Goal: Information Seeking & Learning: Learn about a topic

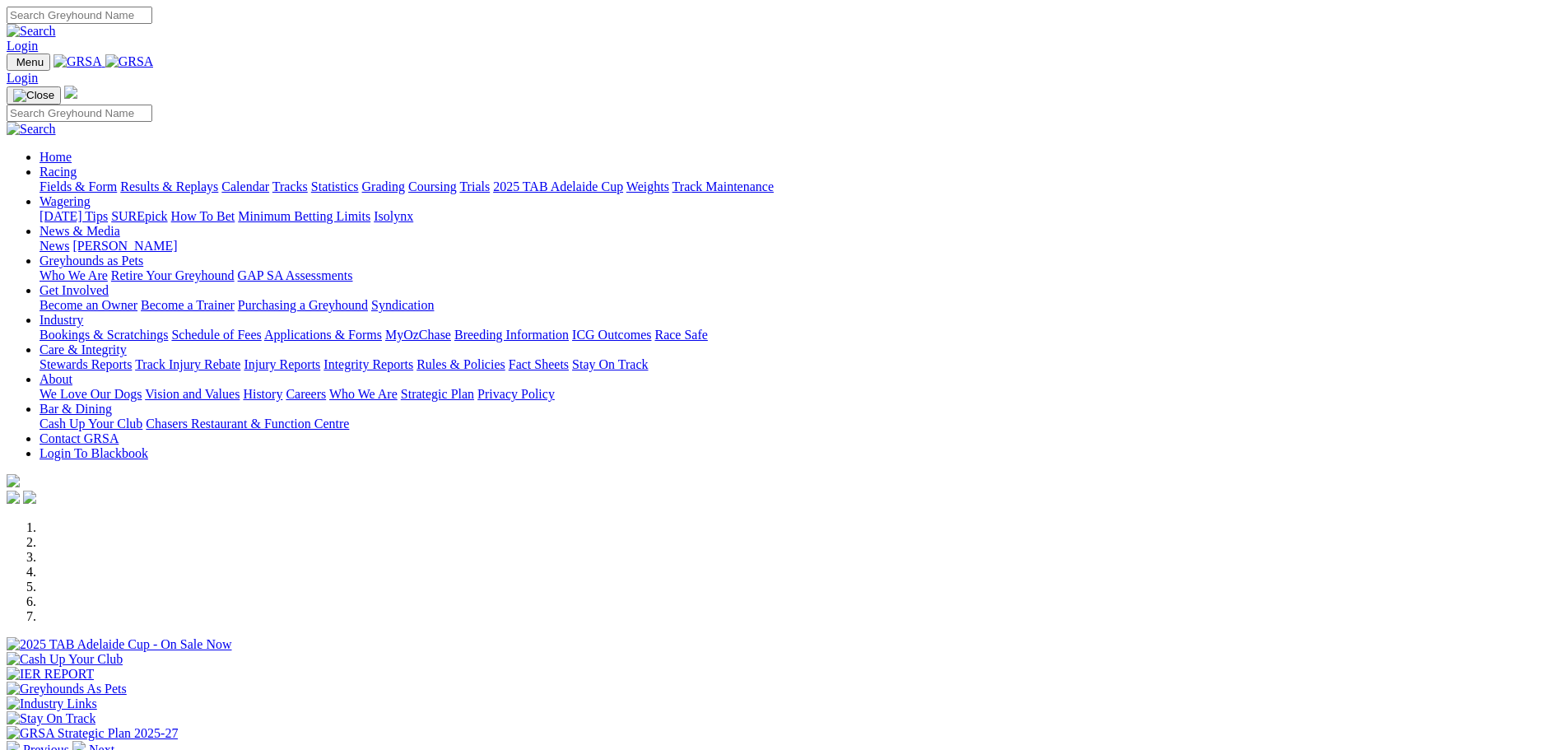
scroll to position [494, 0]
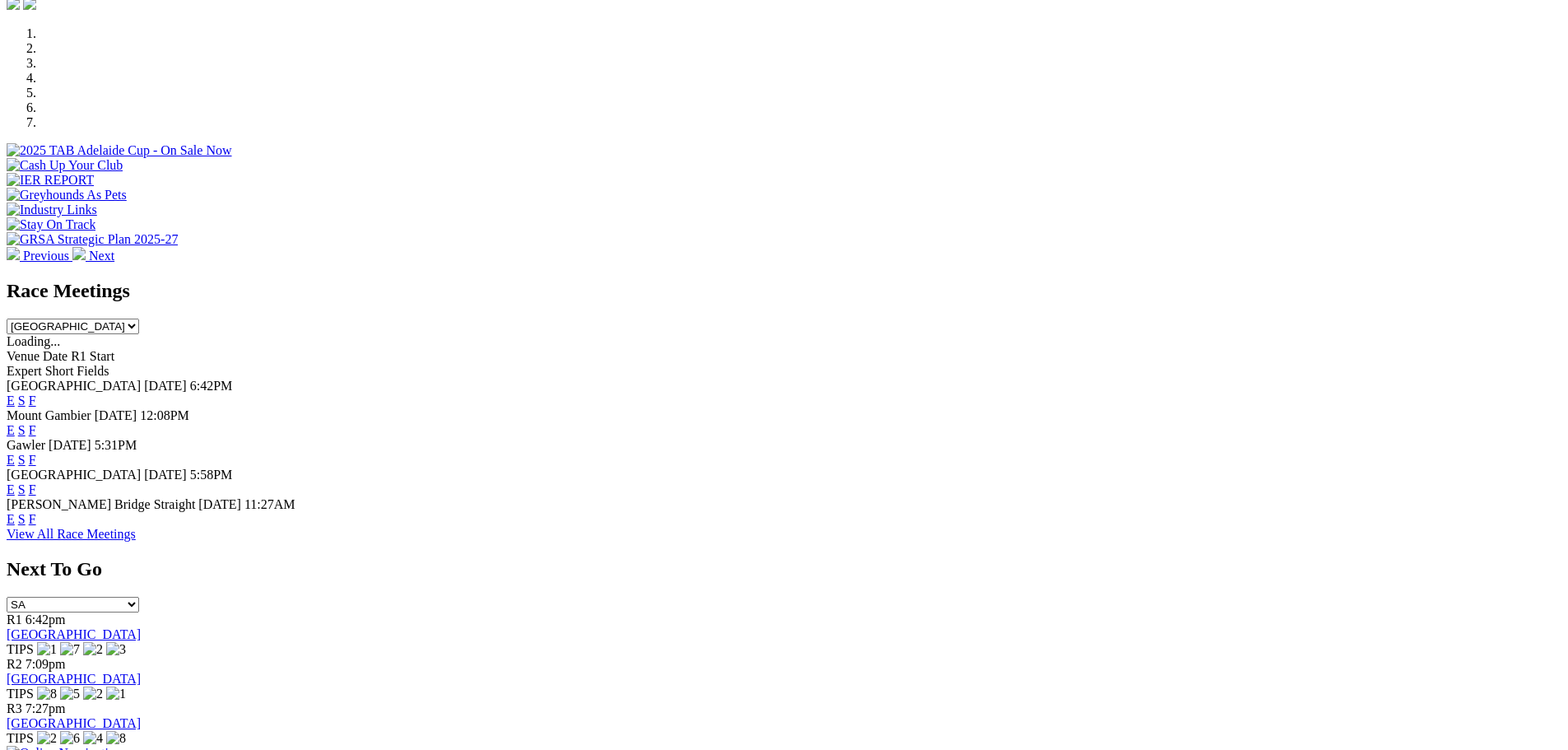
click at [37, 512] on link "F" at bounding box center [32, 519] width 7 height 14
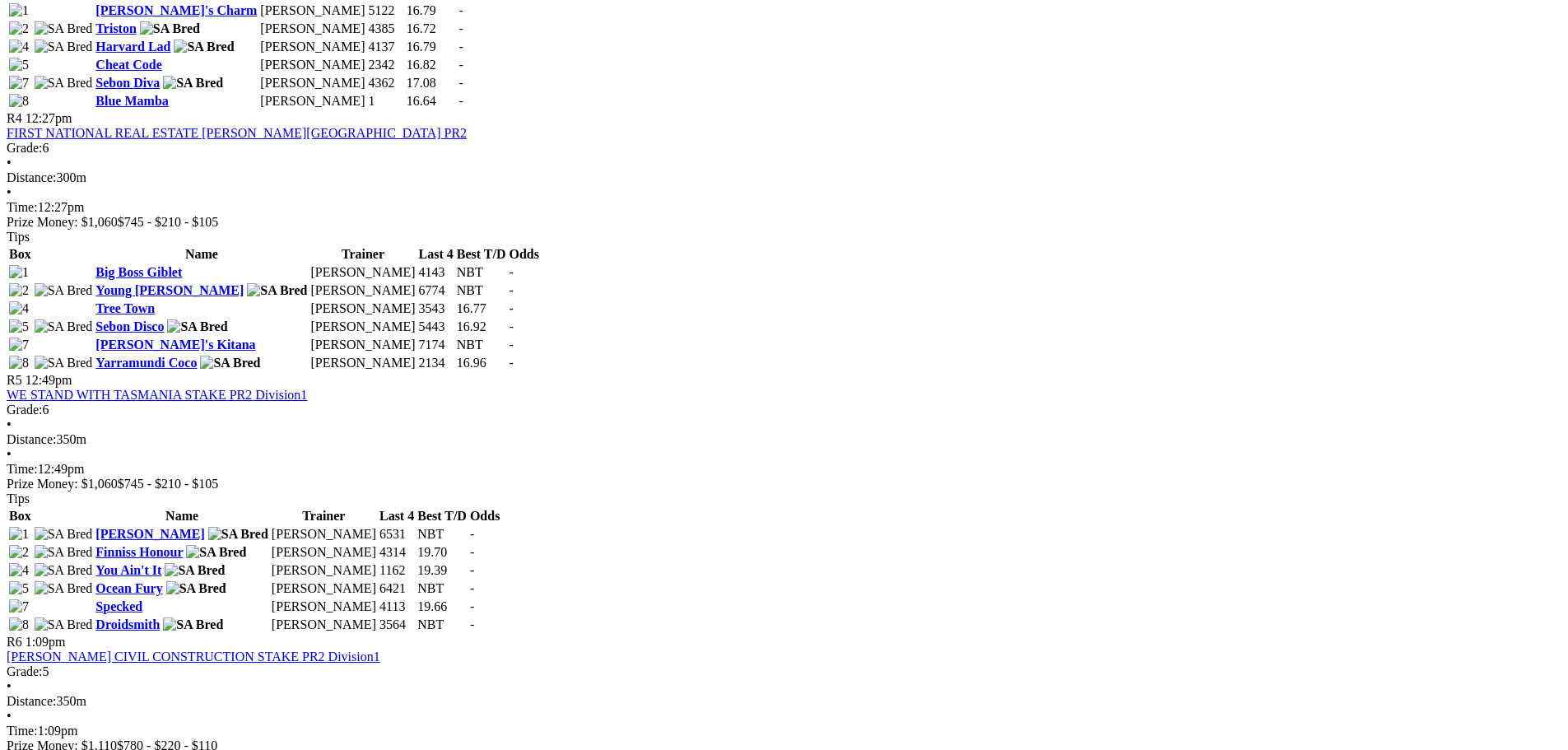
scroll to position [1399, 0]
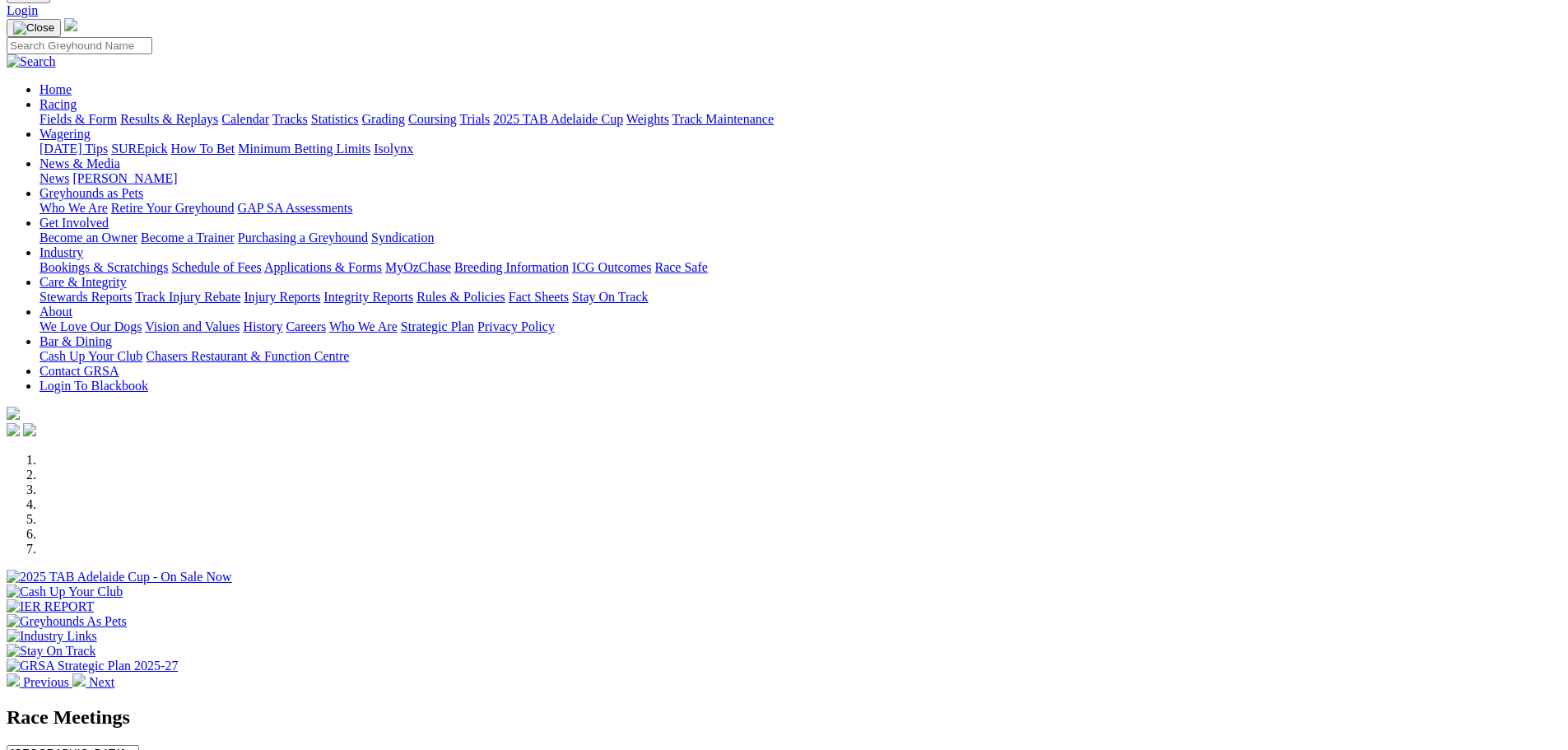
scroll to position [247, 0]
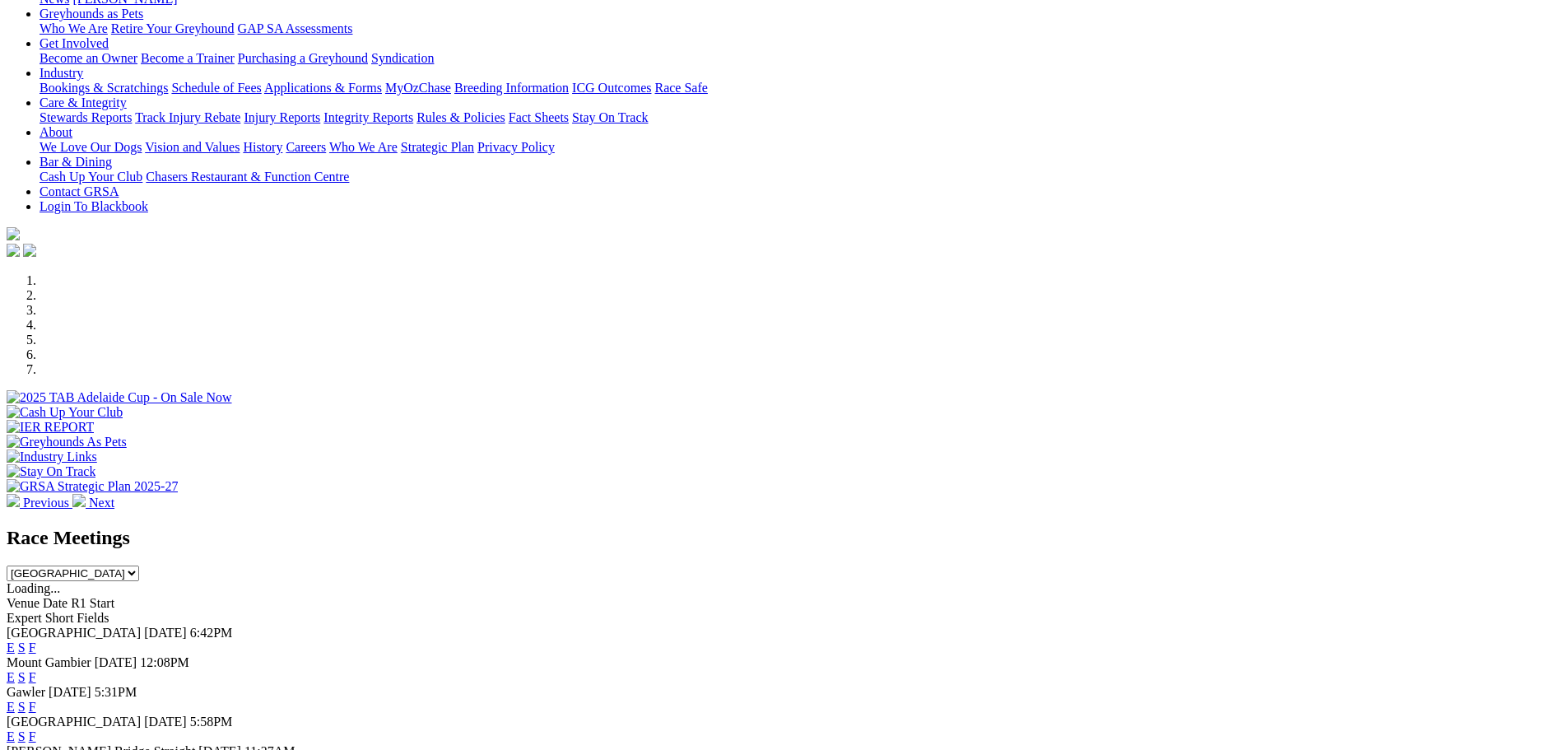
click at [37, 640] on link "F" at bounding box center [32, 647] width 7 height 14
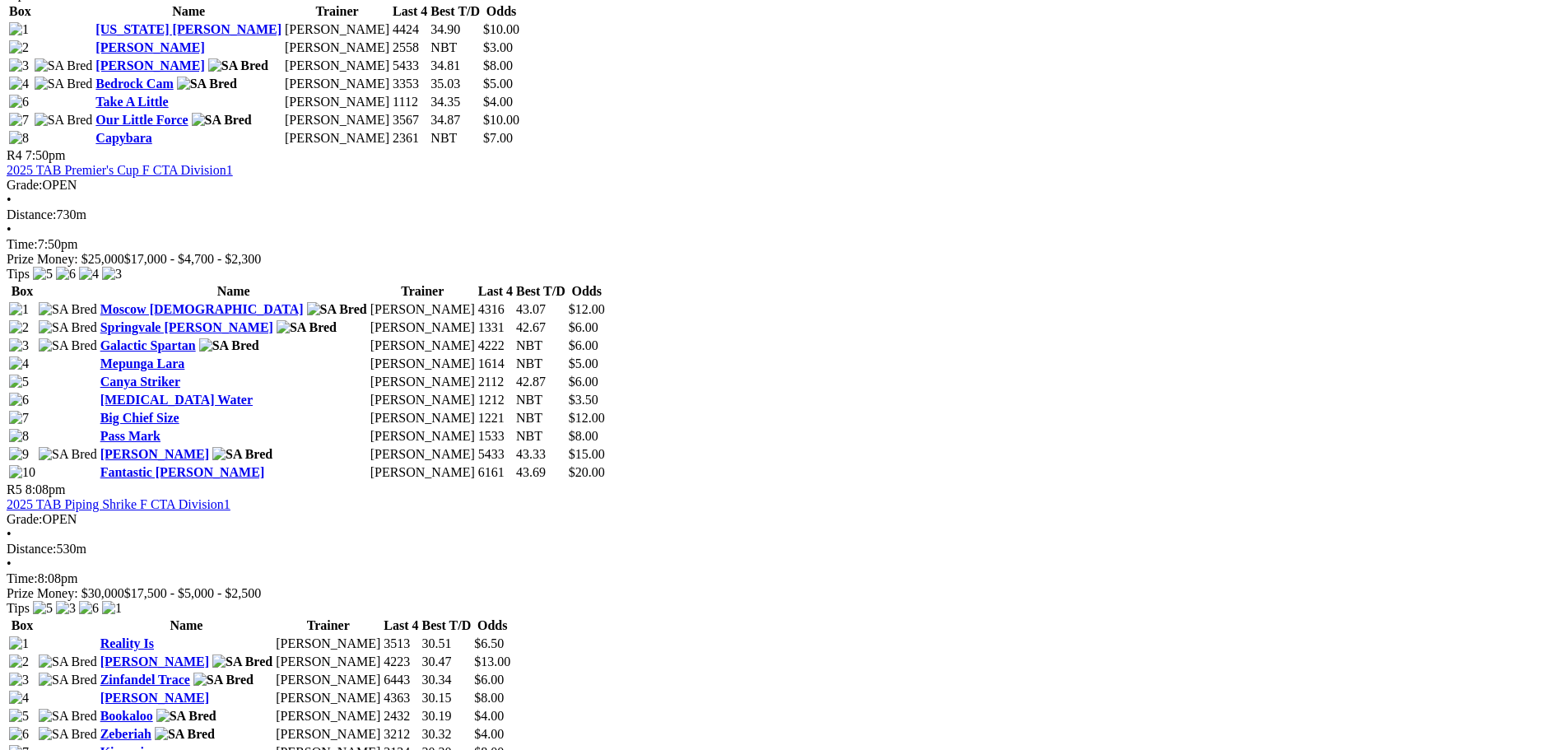
scroll to position [1564, 0]
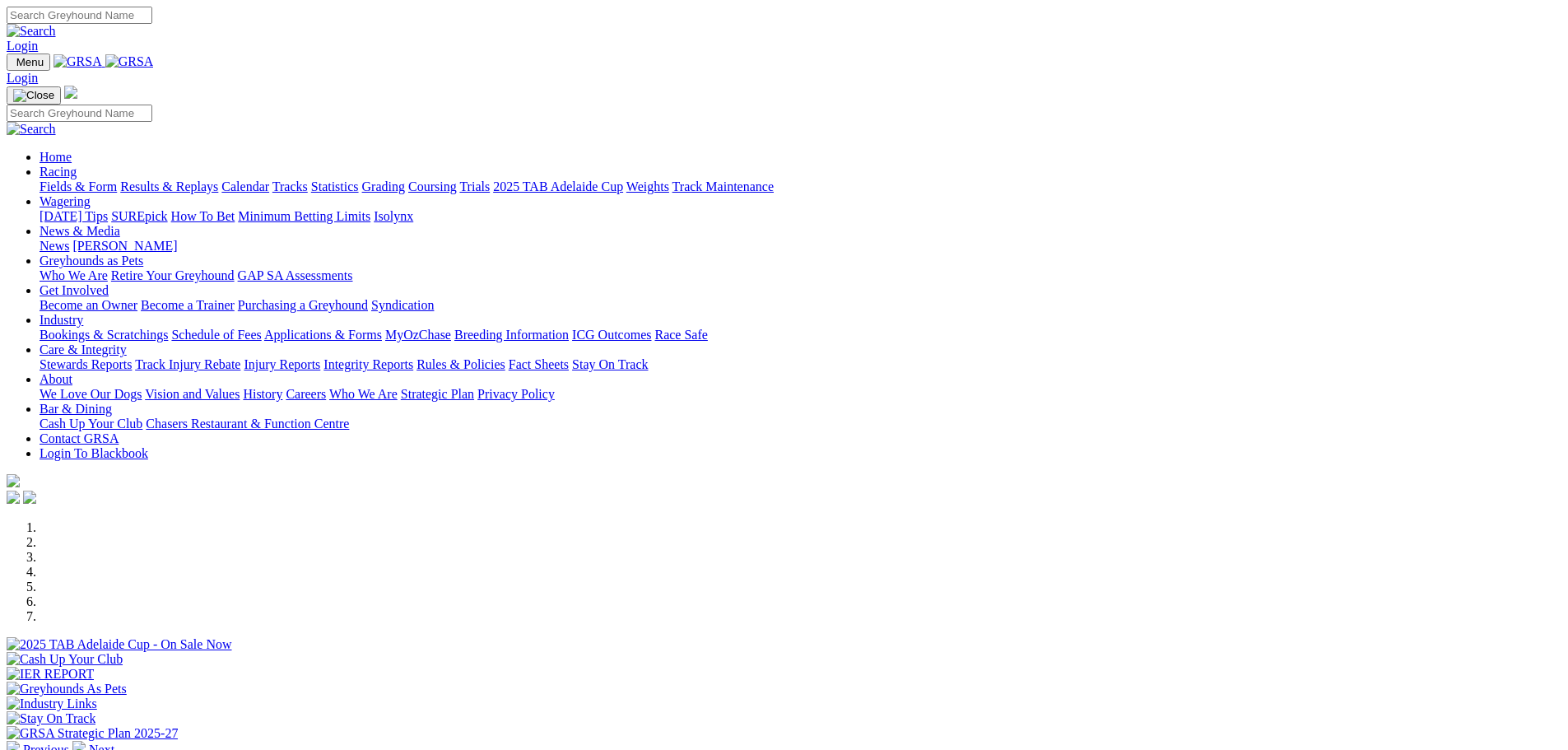
scroll to position [247, 0]
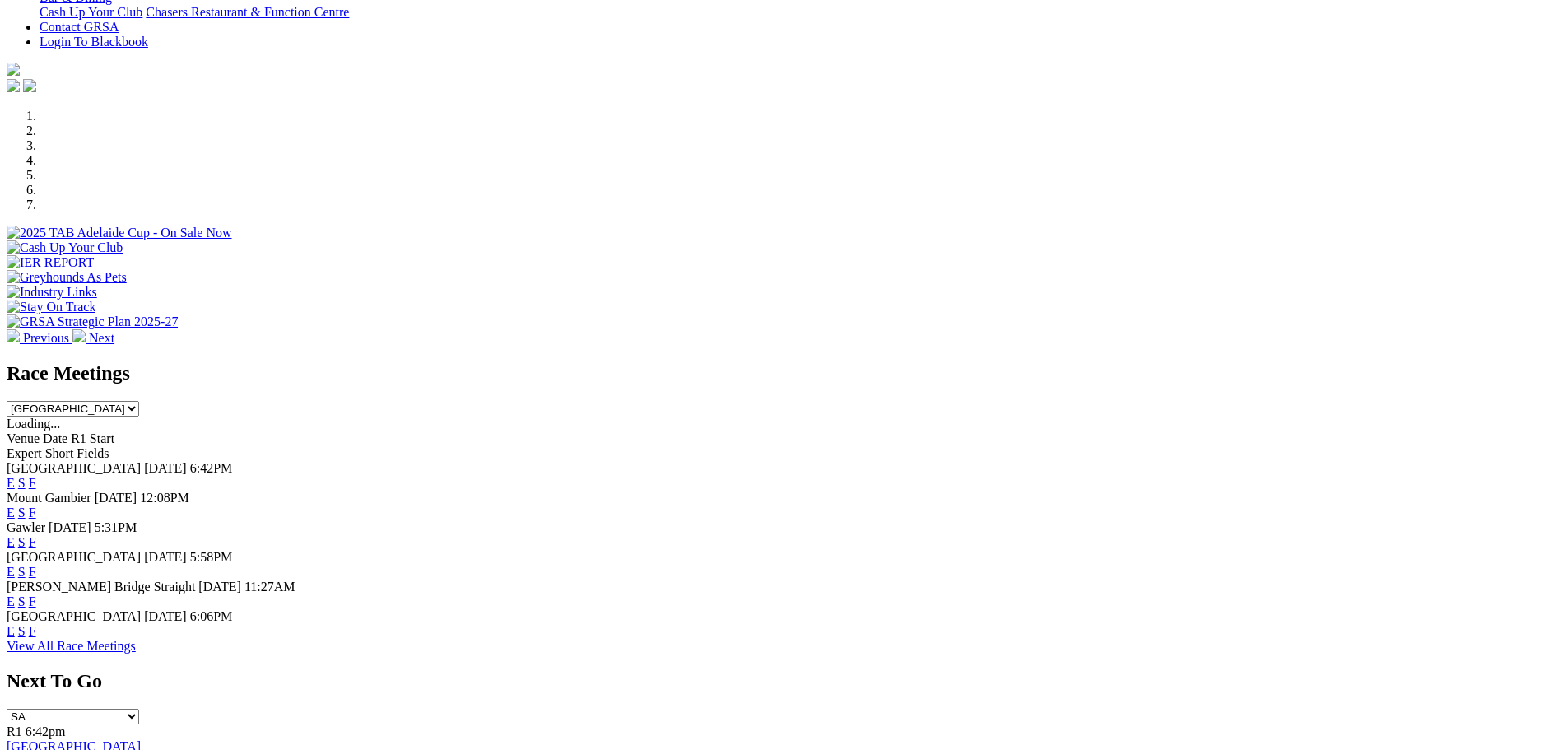
click at [37, 638] on link "F" at bounding box center [32, 631] width 7 height 14
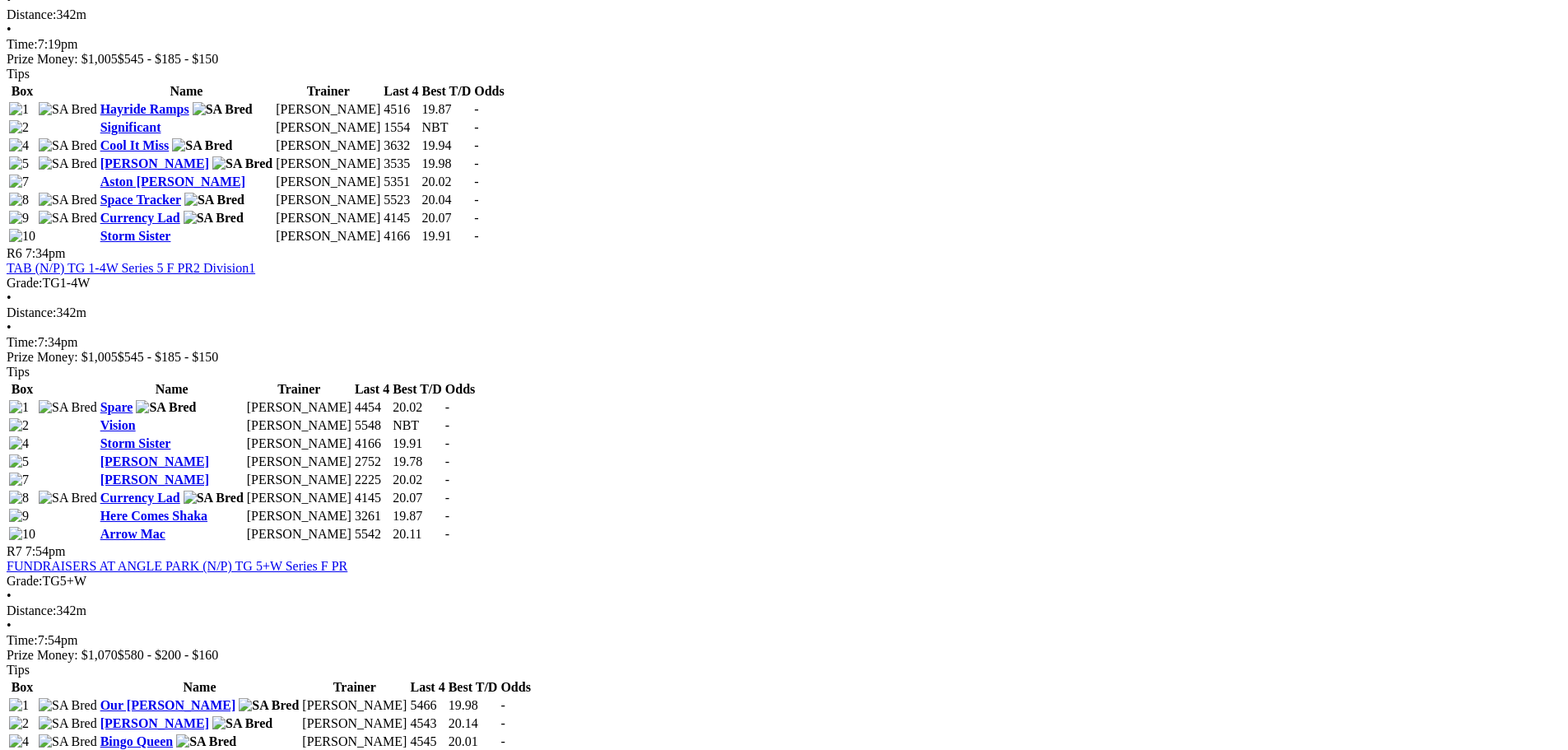
scroll to position [2139, 0]
